Goal: Task Accomplishment & Management: Use online tool/utility

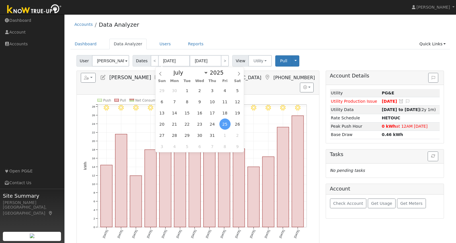
select select "6"
click at [321, 201] on div "Reports Scenario Health Check Energy Audit Account Timeline User Audit Trail In…" at bounding box center [197, 158] width 249 height 176
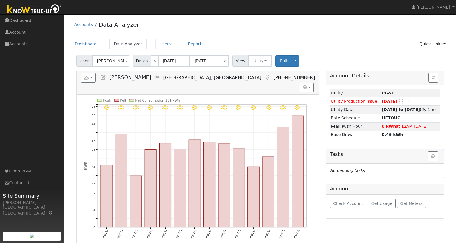
click at [157, 45] on link "Users" at bounding box center [165, 44] width 20 height 11
click at [191, 46] on link "Reports" at bounding box center [196, 44] width 24 height 11
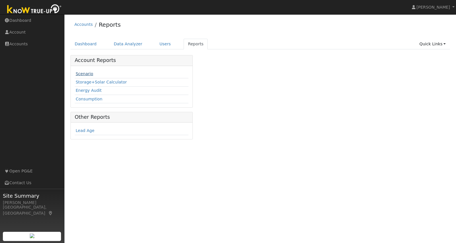
click at [87, 75] on link "Scenario" at bounding box center [84, 73] width 17 height 5
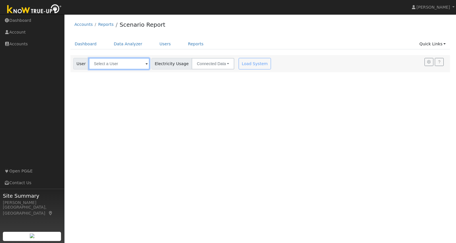
click at [131, 63] on input "text" at bounding box center [119, 63] width 61 height 11
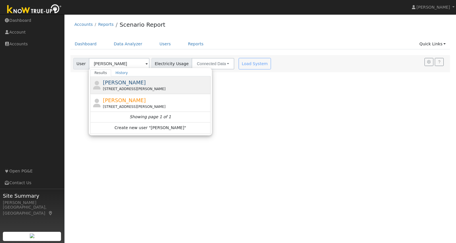
click at [134, 89] on div "[STREET_ADDRESS][PERSON_NAME]" at bounding box center [156, 88] width 106 height 5
type input "[PERSON_NAME]"
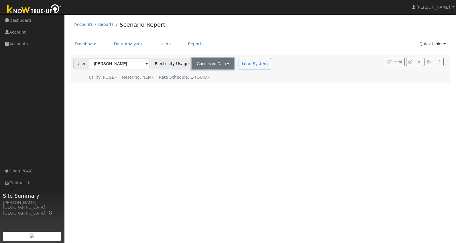
click at [223, 64] on button "Connected Data" at bounding box center [213, 63] width 43 height 11
click at [212, 78] on link "Connected Data" at bounding box center [213, 76] width 41 height 8
click at [247, 64] on button "Load System" at bounding box center [255, 63] width 33 height 11
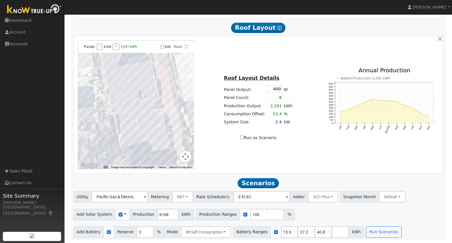
scroll to position [312, 0]
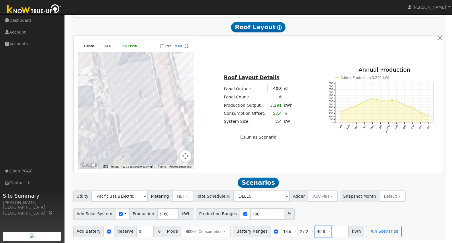
click at [315, 232] on input "40.8" at bounding box center [323, 231] width 17 height 11
click at [282, 232] on input "13.6" at bounding box center [289, 231] width 17 height 11
type input "10"
click at [311, 232] on span at bounding box center [312, 231] width 2 height 7
click at [301, 232] on input "27.2" at bounding box center [306, 231] width 17 height 11
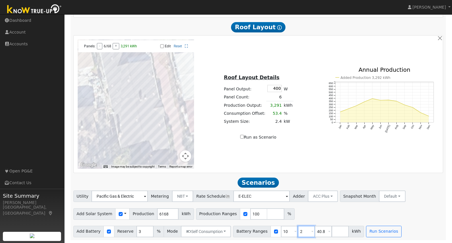
type input "40.8"
type input "4"
type input "15"
click at [429, 175] on div "Scenario Report Powered by Know True-Up ® Energy Consumption Overview Show Help…" at bounding box center [258, 7] width 376 height 466
click at [361, 232] on button "Run Scenarios" at bounding box center [366, 231] width 35 height 11
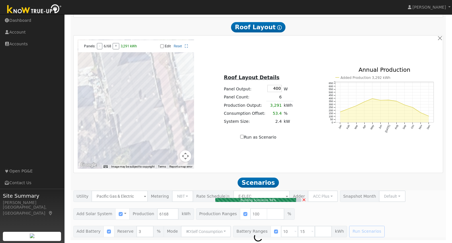
type input "4.1"
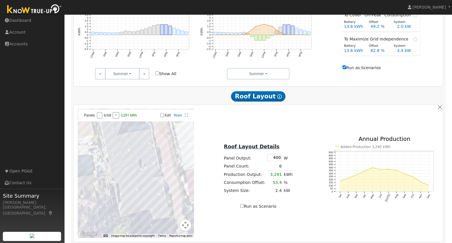
scroll to position [238, 0]
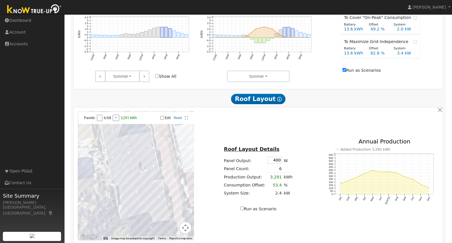
click at [283, 170] on td at bounding box center [288, 168] width 11 height 8
click at [280, 169] on td "6" at bounding box center [274, 168] width 16 height 8
click at [279, 172] on td "6" at bounding box center [274, 168] width 16 height 8
click at [283, 173] on td at bounding box center [288, 168] width 11 height 8
click at [116, 120] on button "+" at bounding box center [116, 118] width 7 height 6
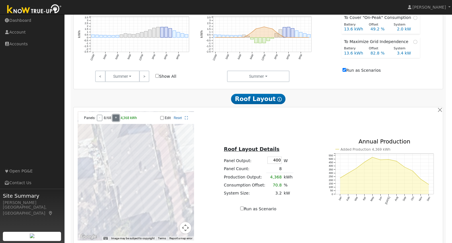
click at [116, 120] on button "+" at bounding box center [116, 118] width 7 height 6
click at [116, 120] on button "+" at bounding box center [118, 118] width 7 height 6
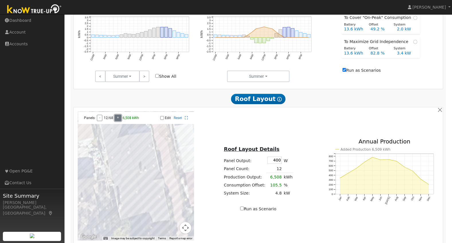
click at [116, 120] on button "+" at bounding box center [118, 118] width 7 height 6
click at [277, 168] on td "13" at bounding box center [274, 168] width 16 height 8
click at [278, 162] on input "400" at bounding box center [274, 159] width 14 height 7
type input "440"
click at [306, 138] on div "← Move left → Move right ↑ Move up ↓ Move down + Zoom in - Zoom out Home Jump l…" at bounding box center [258, 175] width 367 height 129
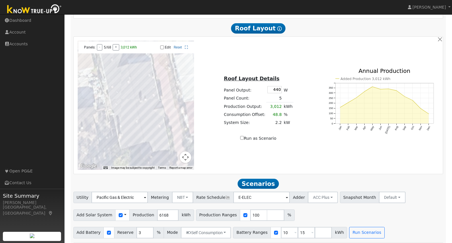
scroll to position [302, 0]
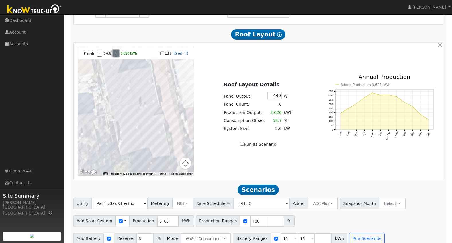
click at [115, 55] on button "+" at bounding box center [116, 53] width 7 height 6
click at [115, 55] on button "+" at bounding box center [118, 53] width 7 height 6
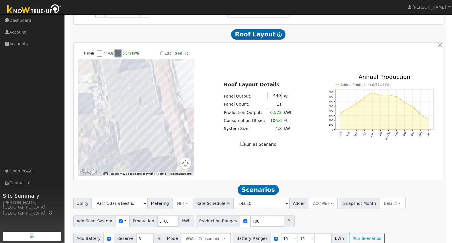
click at [119, 56] on button "+" at bounding box center [118, 53] width 7 height 6
click at [234, 159] on div "← Move left → Move right ↑ Move up ↓ Move down + Zoom in - Zoom out Home Jump l…" at bounding box center [258, 111] width 367 height 129
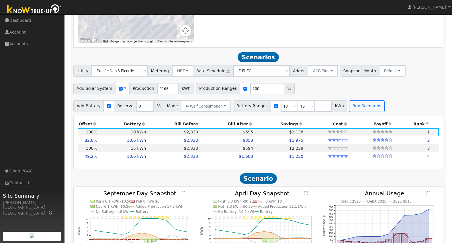
scroll to position [433, 0]
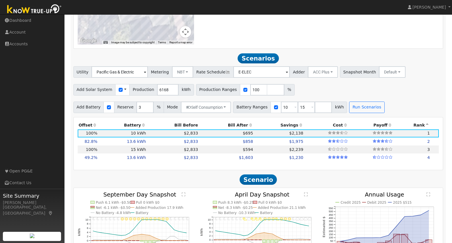
click at [146, 75] on span at bounding box center [145, 72] width 2 height 7
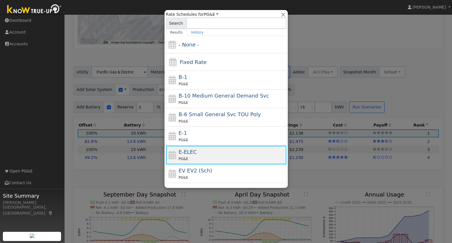
scroll to position [63, 0]
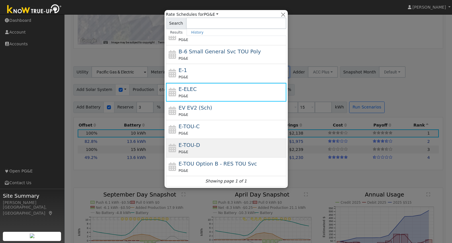
click at [217, 148] on div "E-TOU-D PG&E" at bounding box center [232, 148] width 106 height 14
type input "E-TOU-D"
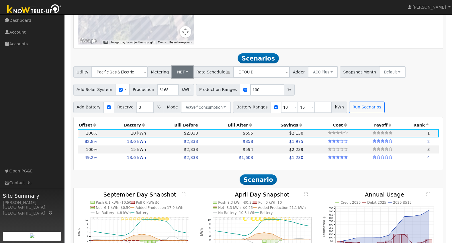
click at [181, 75] on button "NBT" at bounding box center [182, 71] width 21 height 11
click at [179, 86] on link "NEM" at bounding box center [187, 85] width 40 height 8
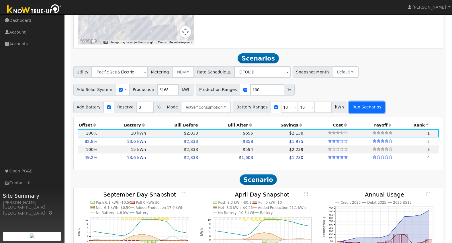
click at [349, 109] on button "Run Scenarios" at bounding box center [366, 106] width 35 height 11
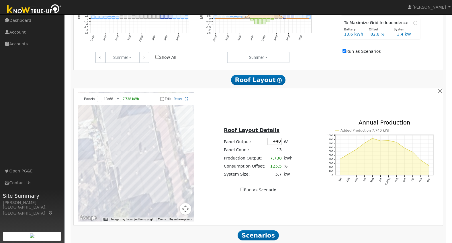
scroll to position [266, 0]
